Goal: Task Accomplishment & Management: Manage account settings

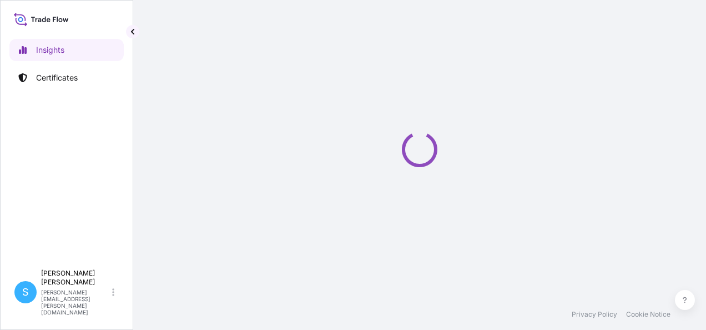
select select "2025"
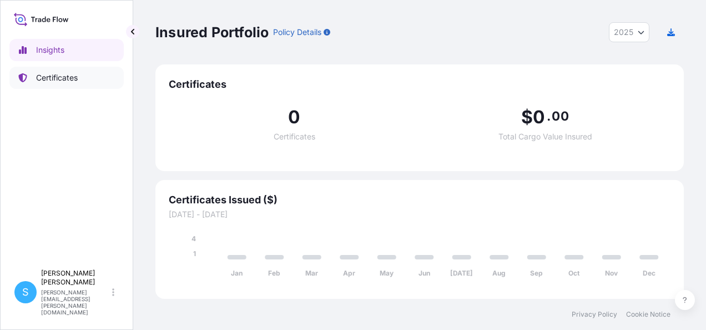
click at [56, 78] on p "Certificates" at bounding box center [57, 77] width 42 height 11
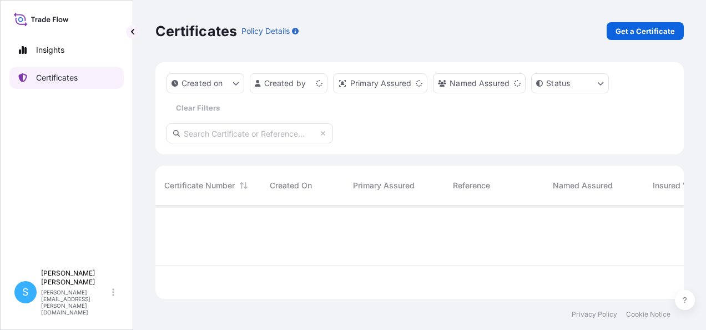
scroll to position [91, 519]
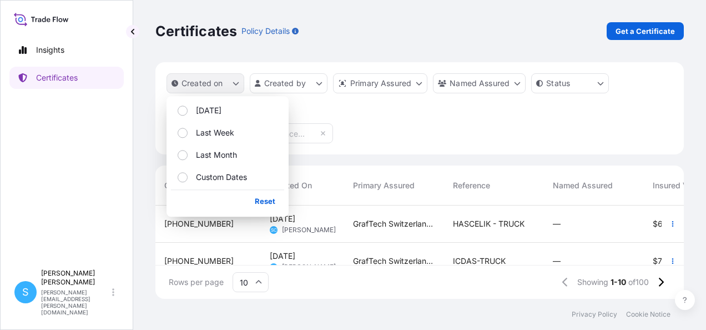
click at [214, 83] on p "Created on" at bounding box center [202, 83] width 42 height 11
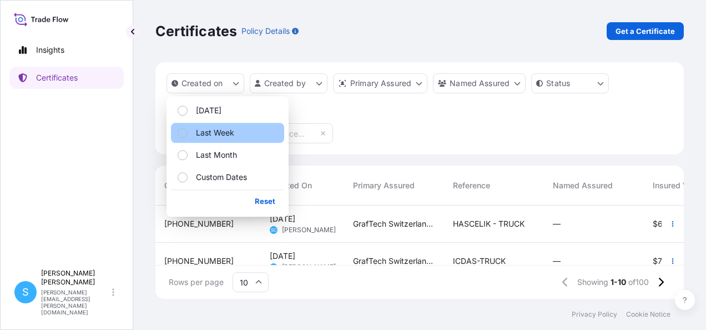
click at [183, 135] on div "Select Option" at bounding box center [183, 133] width 10 height 10
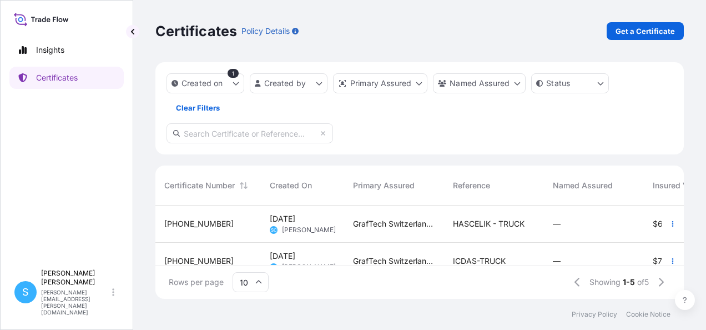
click at [374, 126] on div "Created on 1 Created by Primary Assured Named Assured Status Clear Filters" at bounding box center [419, 108] width 528 height 92
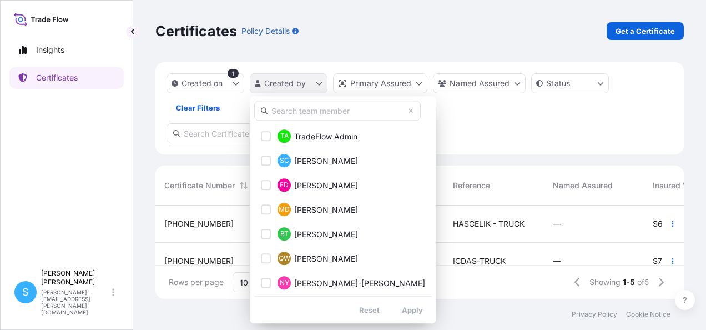
click at [283, 83] on html "Insights Certificates S [PERSON_NAME] [PERSON_NAME][EMAIL_ADDRESS][PERSON_NAME]…" at bounding box center [353, 165] width 706 height 330
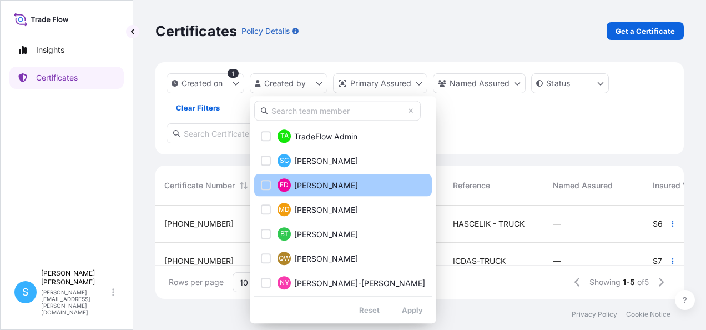
click at [264, 184] on div "Select Option" at bounding box center [266, 185] width 10 height 10
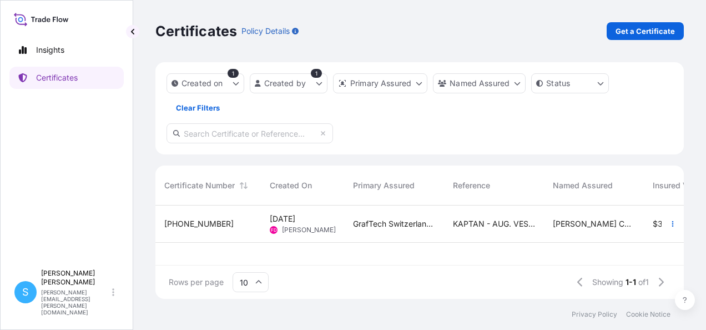
click at [377, 231] on div "GrafTech Switzerland S.A." at bounding box center [394, 223] width 100 height 37
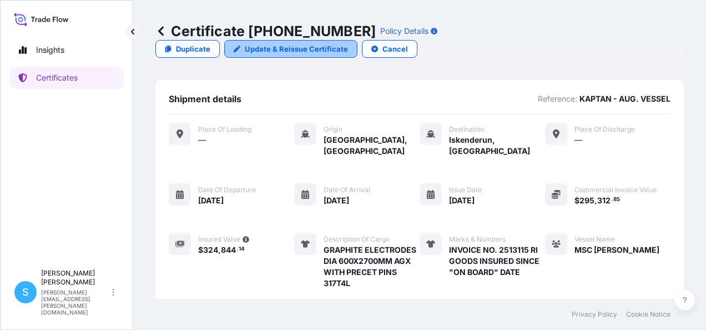
click at [348, 43] on p "Update & Reissue Certificate" at bounding box center [296, 48] width 103 height 11
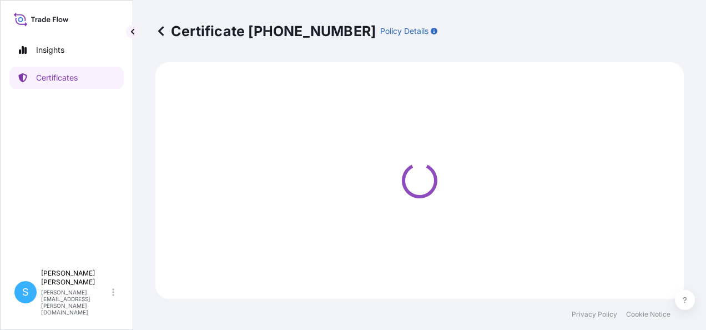
select select "Ocean Vessel"
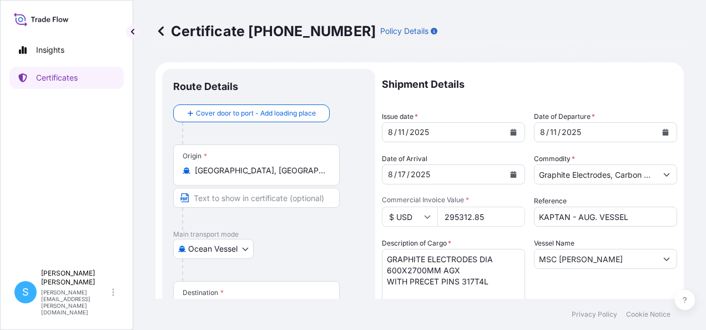
select select "31801"
click at [511, 132] on icon "Calendar" at bounding box center [514, 132] width 6 height 7
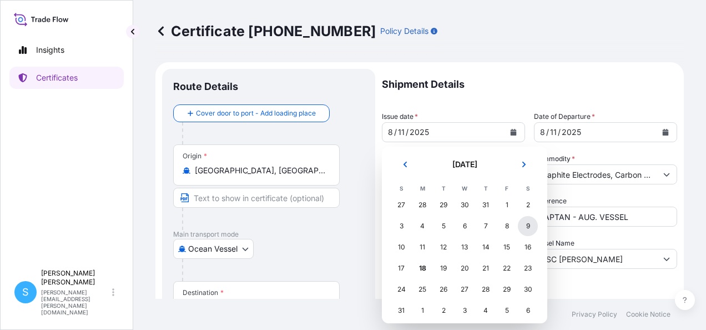
click at [527, 228] on div "9" at bounding box center [528, 226] width 20 height 20
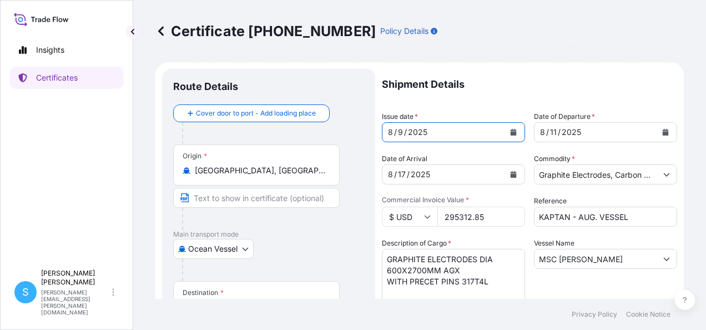
click at [663, 133] on icon "Calendar" at bounding box center [666, 132] width 6 height 7
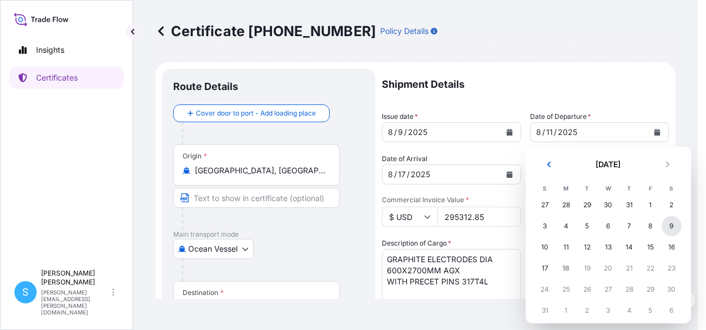
click at [673, 228] on div "9" at bounding box center [672, 226] width 20 height 20
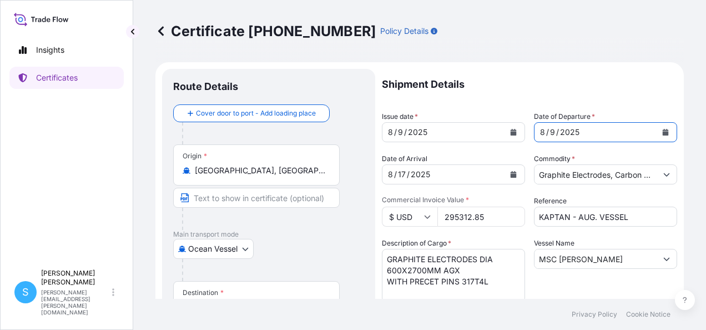
click at [471, 214] on input "295312.85" at bounding box center [481, 216] width 88 height 20
click at [481, 214] on input "295309.85" at bounding box center [481, 216] width 88 height 20
click at [488, 216] on input "295309.75" at bounding box center [481, 216] width 88 height 20
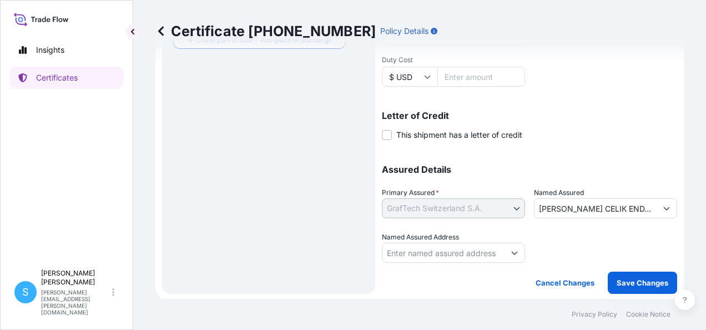
scroll to position [336, 0]
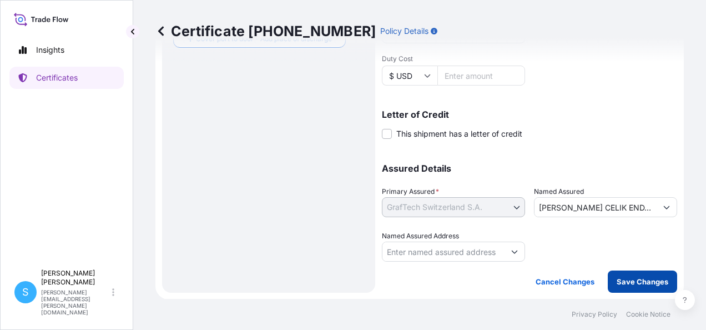
type input "295309.75"
click at [625, 284] on p "Save Changes" at bounding box center [643, 281] width 52 height 11
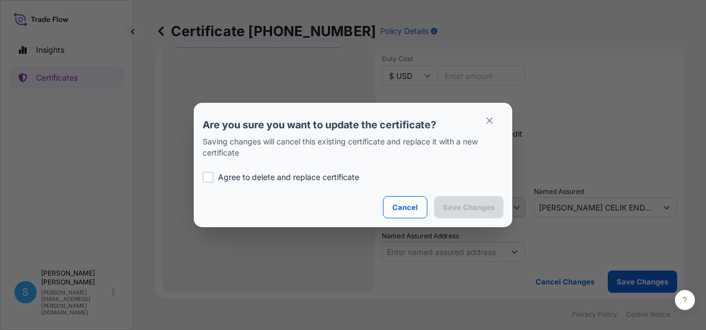
click at [209, 177] on div at bounding box center [208, 176] width 11 height 11
checkbox input "true"
click at [485, 212] on p "Save Changes" at bounding box center [469, 206] width 52 height 11
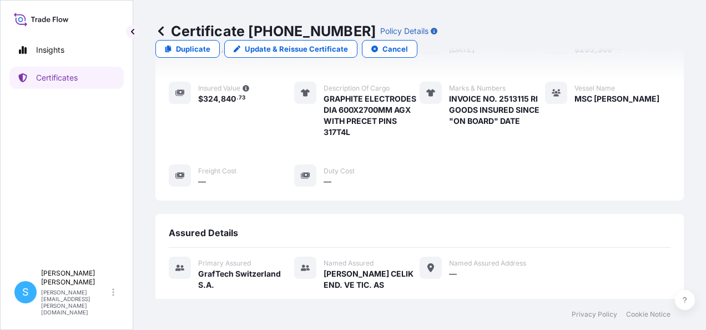
scroll to position [242, 0]
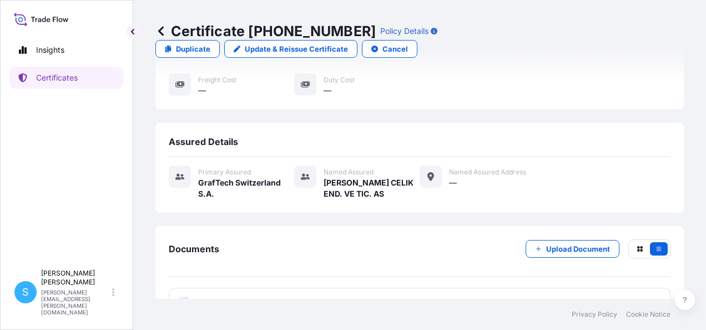
click at [180, 296] on icon at bounding box center [183, 301] width 9 height 11
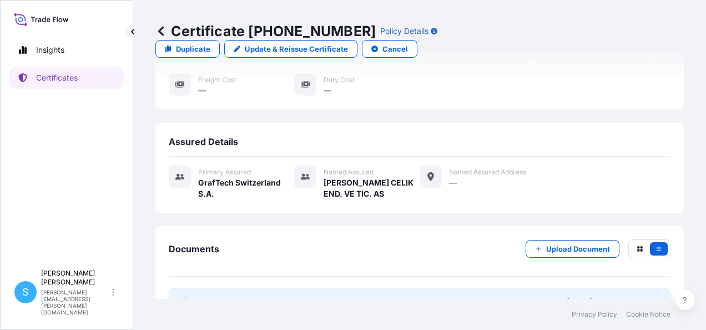
click at [184, 301] on text "PDF" at bounding box center [183, 303] width 7 height 4
